Goal: Check status: Check status

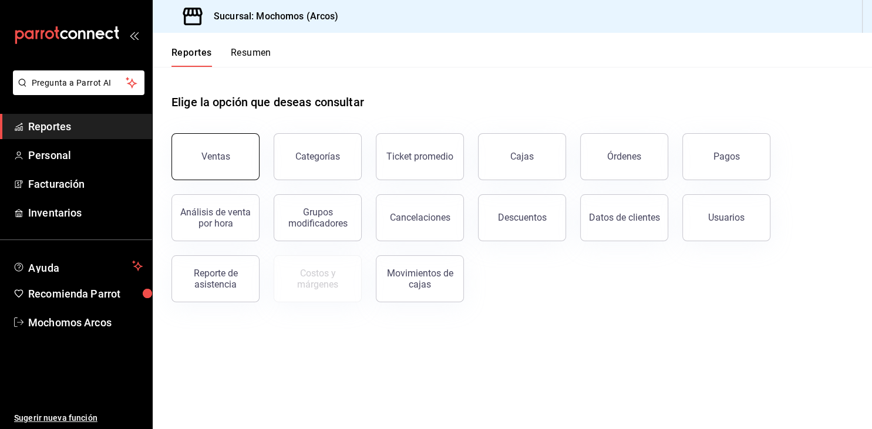
click at [244, 160] on button "Ventas" at bounding box center [216, 156] width 88 height 47
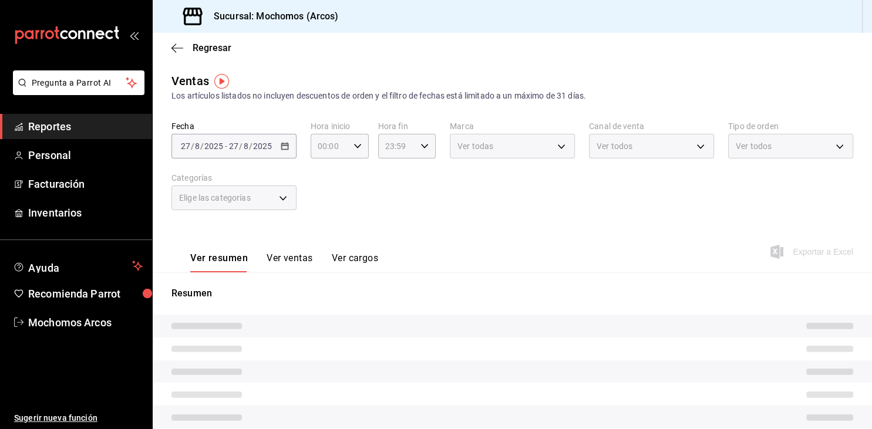
type input "05:00"
type input "04:59"
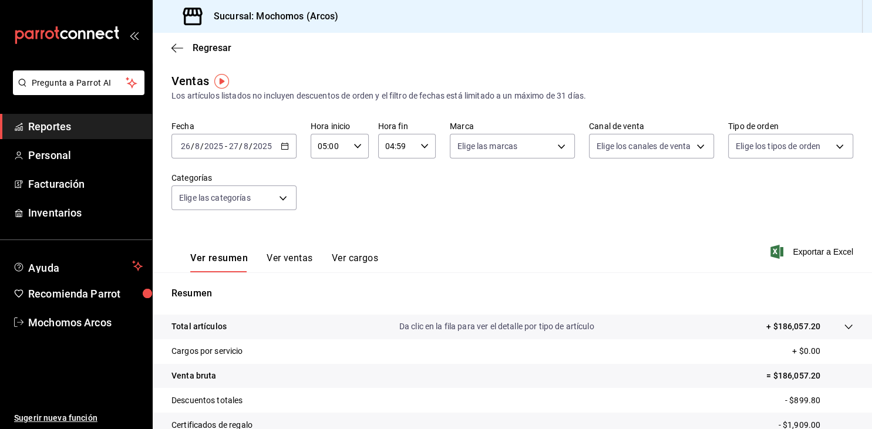
click at [284, 143] on icon "button" at bounding box center [285, 146] width 8 height 8
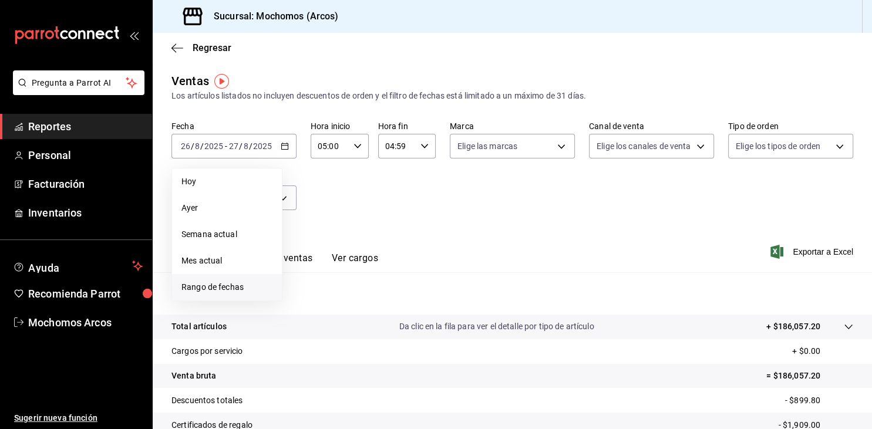
click at [224, 285] on span "Rango de fechas" at bounding box center [226, 287] width 91 height 12
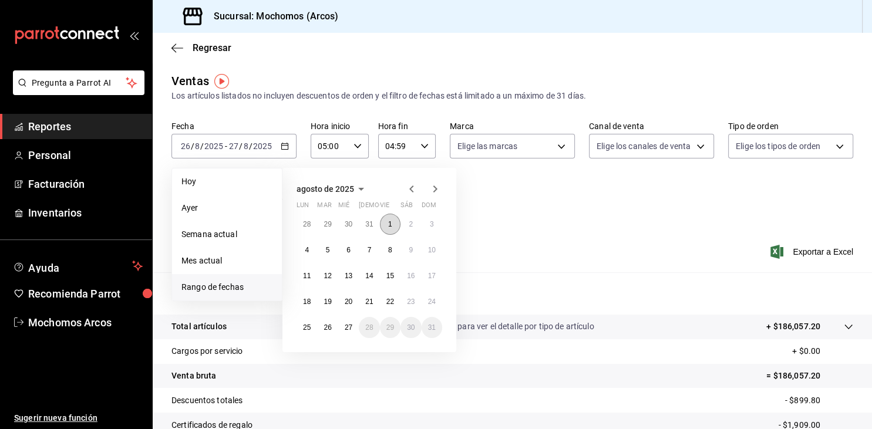
click at [385, 224] on button "1" at bounding box center [390, 224] width 21 height 21
click at [345, 329] on abbr "27" at bounding box center [349, 328] width 8 height 8
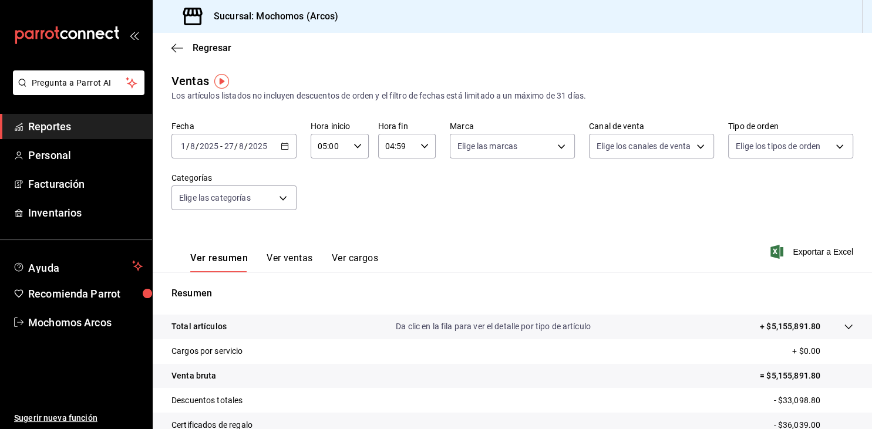
scroll to position [133, 0]
